Goal: Check status

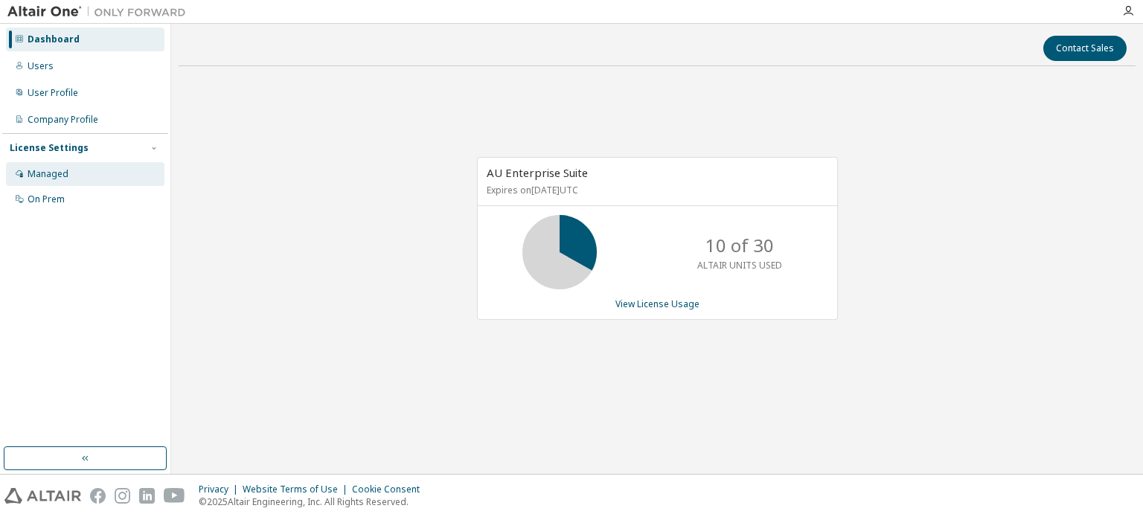
click at [115, 171] on div "Managed" at bounding box center [85, 174] width 159 height 24
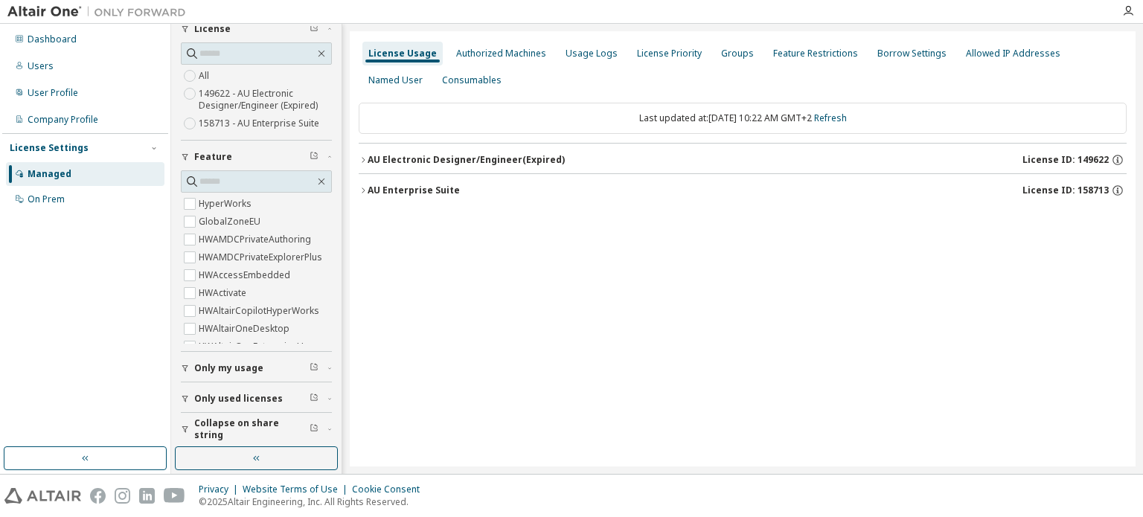
scroll to position [65, 0]
click at [226, 397] on span "Only used licenses" at bounding box center [238, 398] width 89 height 12
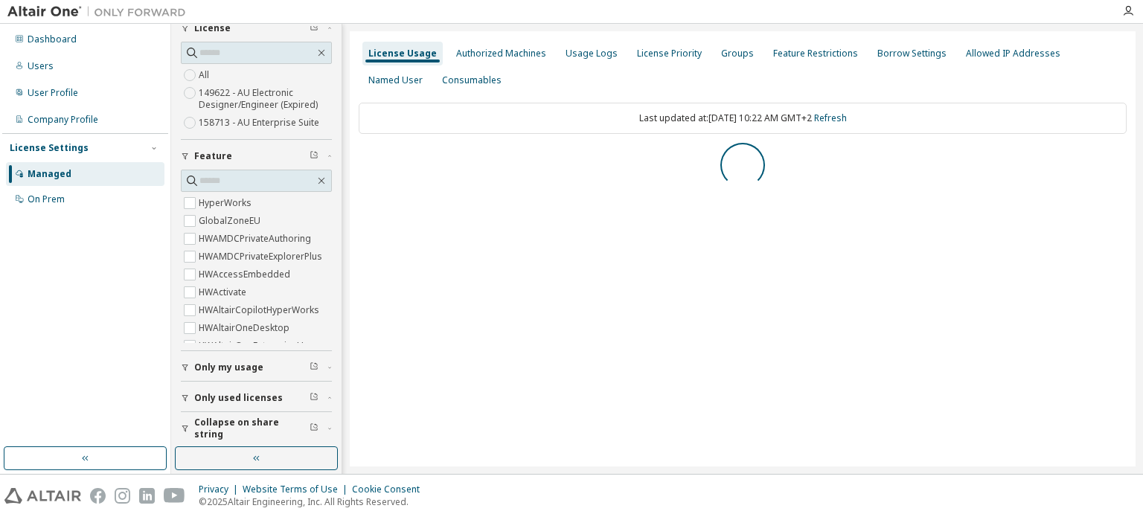
scroll to position [0, 0]
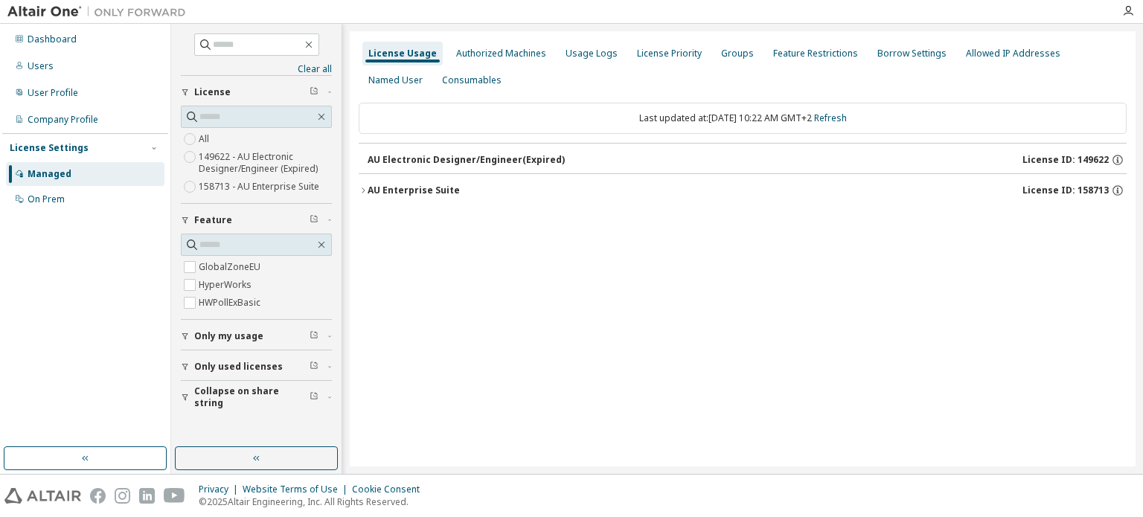
click at [391, 188] on div "AU Enterprise Suite" at bounding box center [414, 191] width 92 height 12
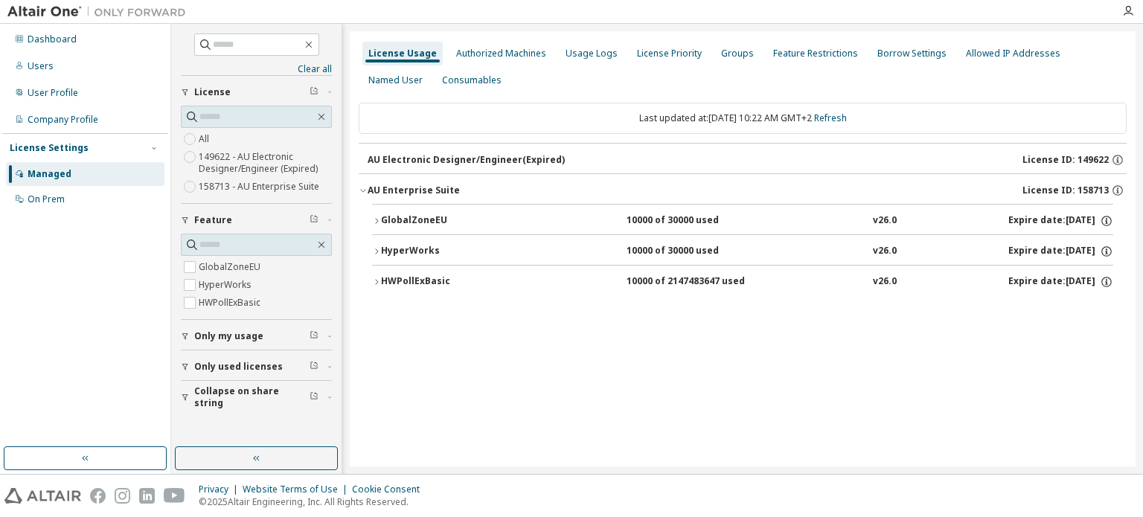
click at [426, 221] on div "GlobalZoneEU" at bounding box center [448, 220] width 134 height 13
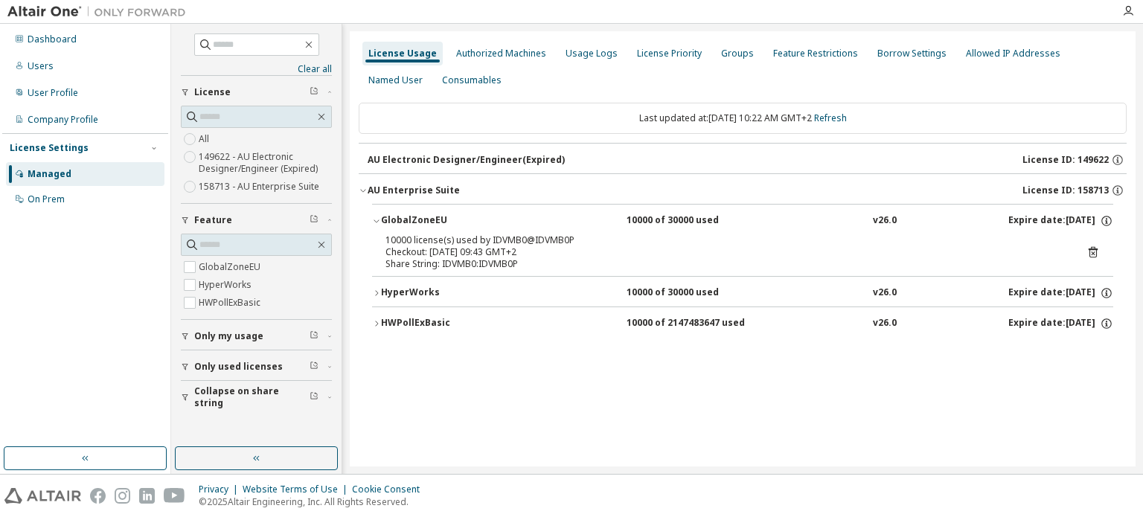
click at [434, 157] on div "AU Electronic Designer/Engineer (Expired)" at bounding box center [466, 160] width 197 height 12
click at [432, 322] on div "HWPollExBasic" at bounding box center [448, 323] width 134 height 13
click at [446, 282] on button "HyperWorks 10000 of 30000 used v26.0 Expire date: [DATE]" at bounding box center [742, 293] width 741 height 33
